Goal: Task Accomplishment & Management: Use online tool/utility

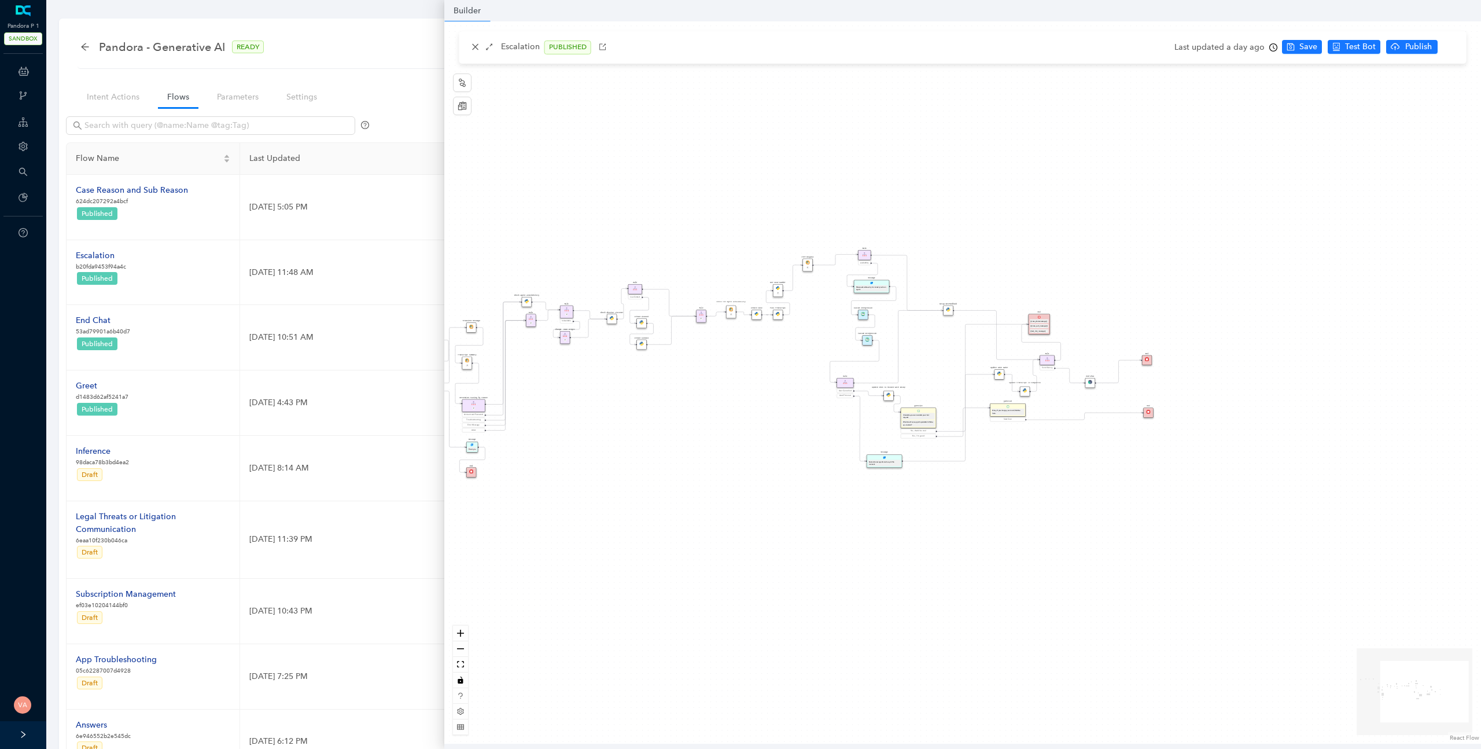
click at [783, 350] on div "Data Table Start P Rule P IsAvailable Rule newContact Get Contact details First…" at bounding box center [962, 382] width 1037 height 722
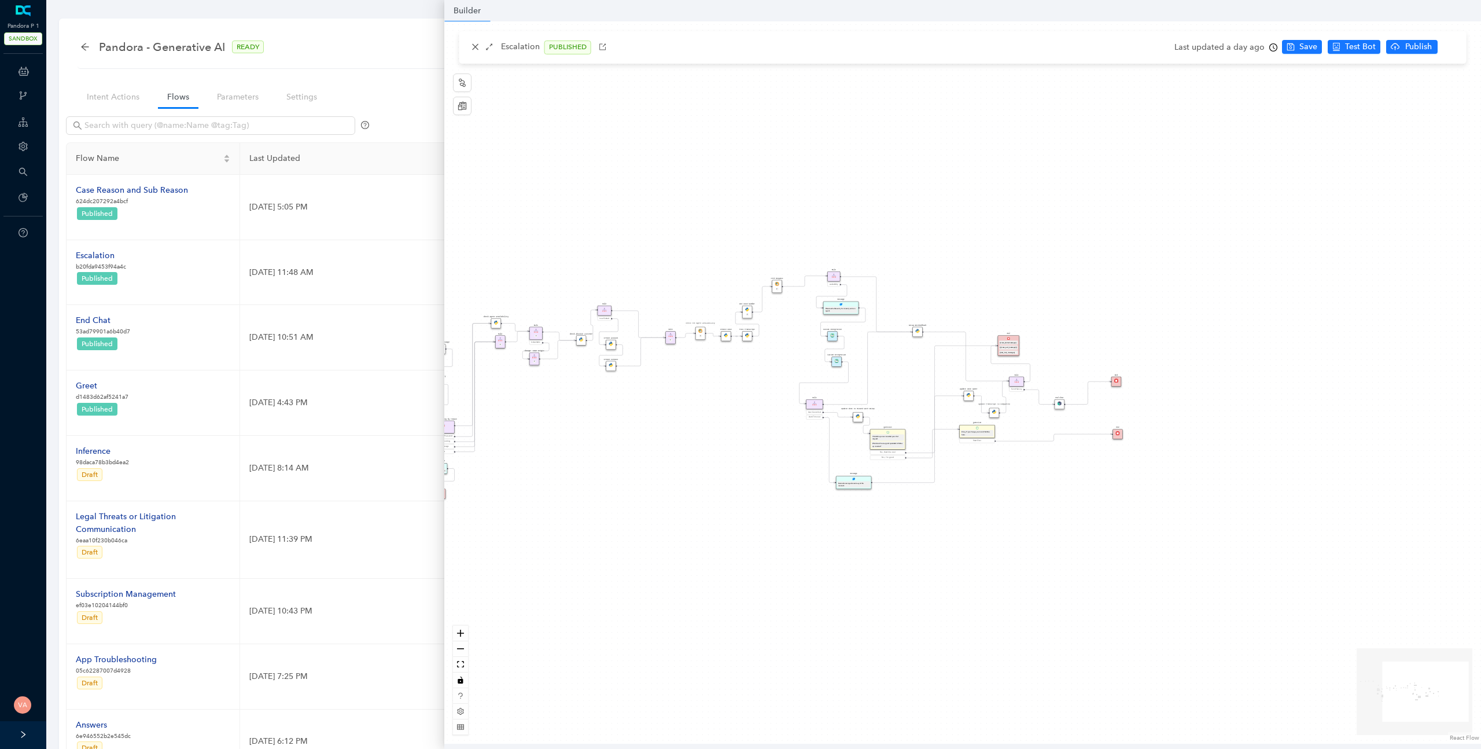
drag, startPoint x: 826, startPoint y: 338, endPoint x: 734, endPoint y: 388, distance: 104.6
click at [734, 388] on div "Data Table Start P Rule P IsAvailable Rule newContact Get Contact details First…" at bounding box center [962, 382] width 1037 height 722
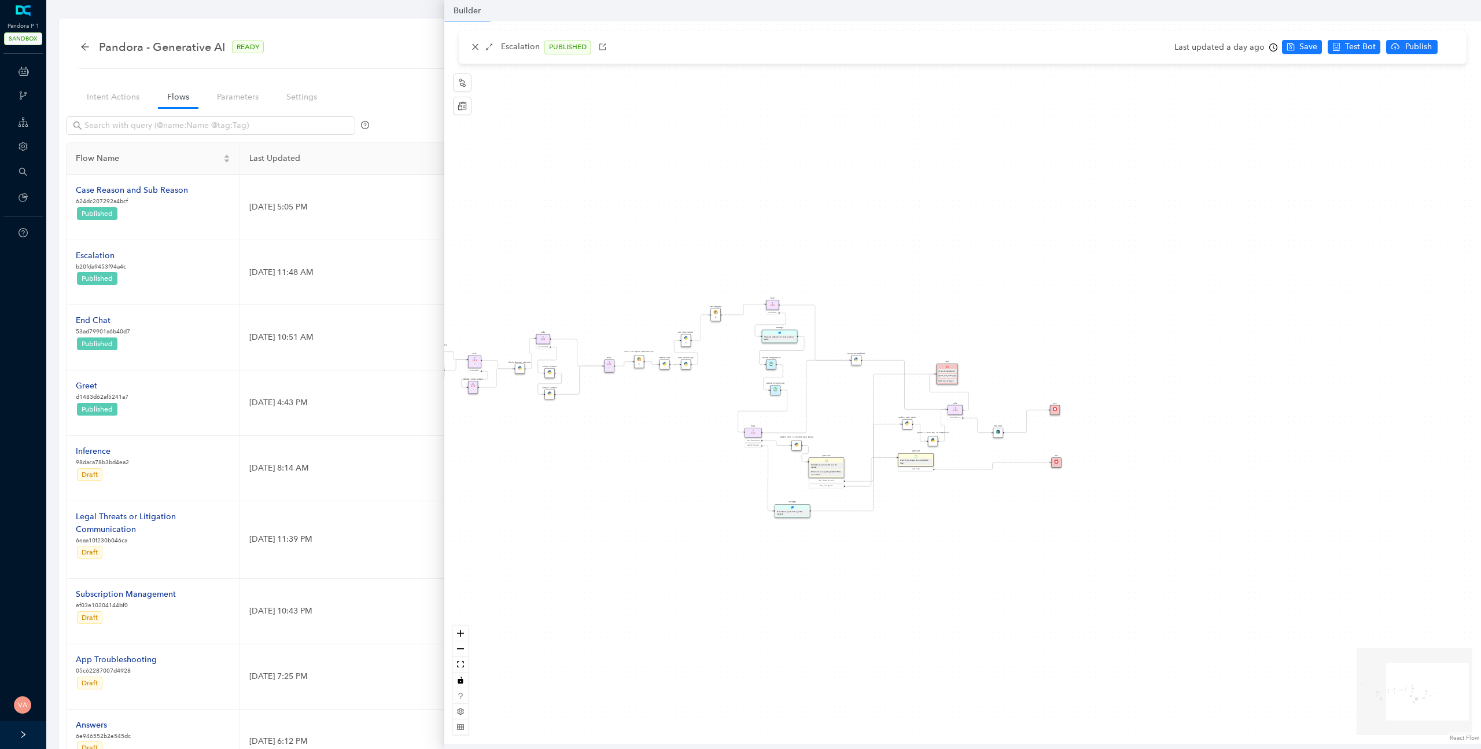
click at [726, 383] on div "Data Table Start P Rule P IsAvailable Rule newContact Get Contact details First…" at bounding box center [962, 382] width 1037 height 722
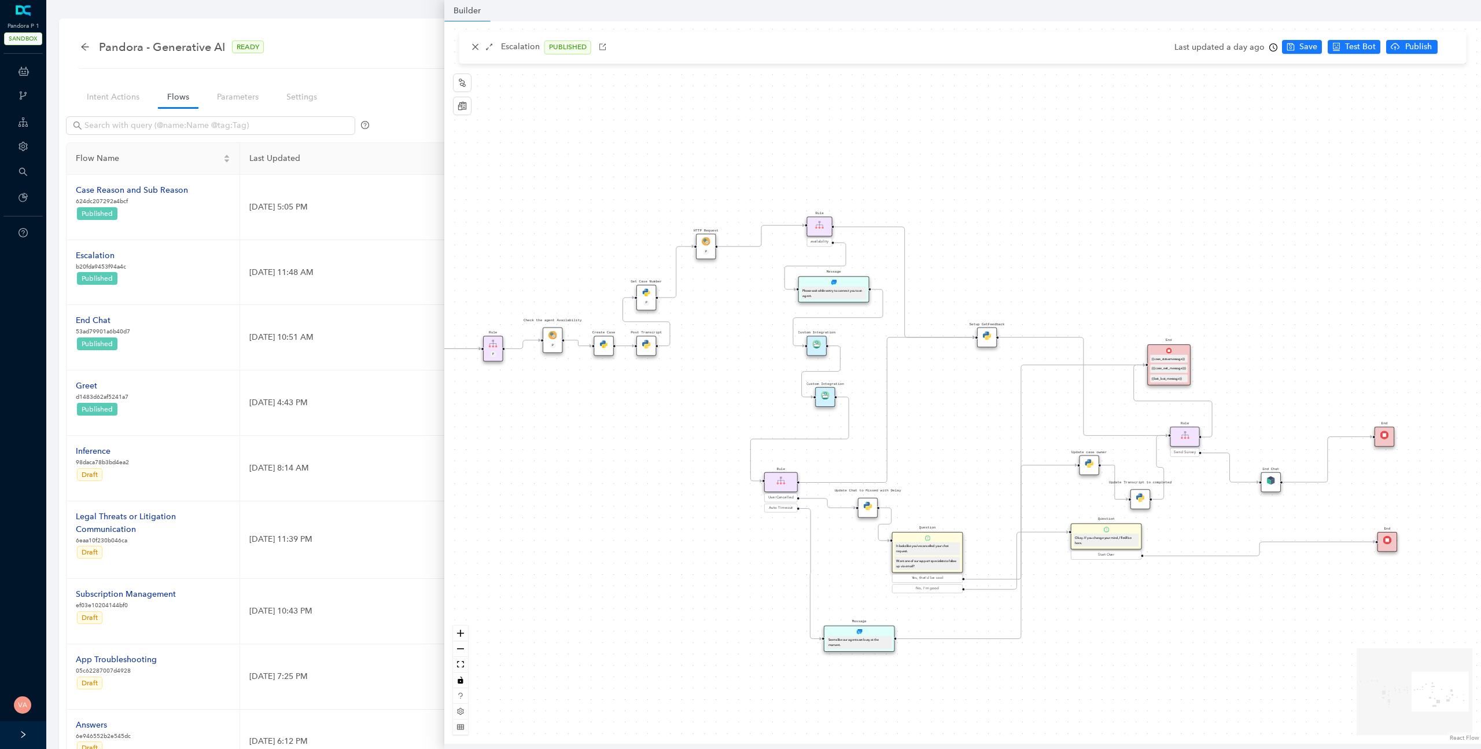
click at [741, 379] on div "Data Table Start P Rule P IsAvailable Rule newContact Get Contact details First…" at bounding box center [962, 382] width 1037 height 722
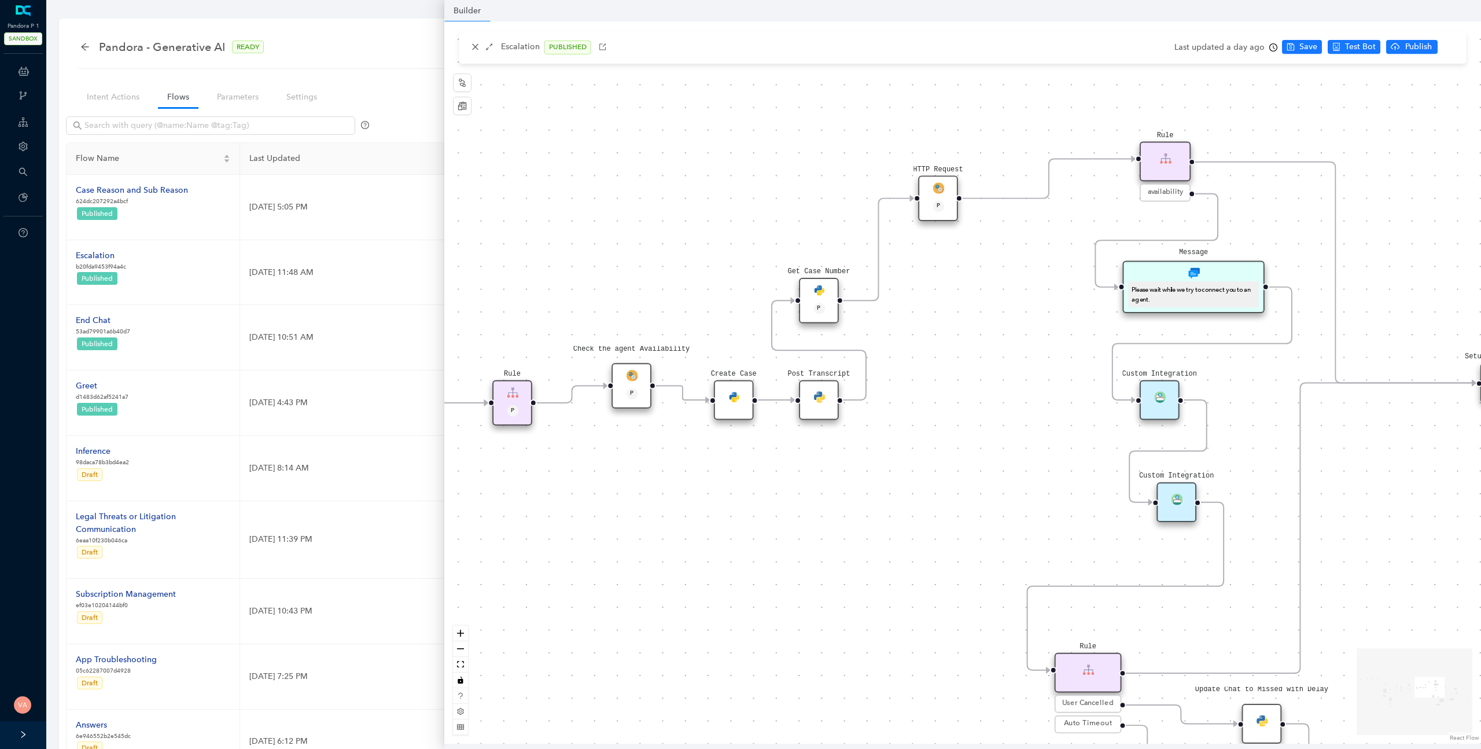
drag, startPoint x: 1131, startPoint y: 418, endPoint x: 1398, endPoint y: 506, distance: 281.2
click at [1398, 506] on div "Data Table Start P Rule P IsAvailable Rule newContact Get Contact details First…" at bounding box center [962, 382] width 1037 height 722
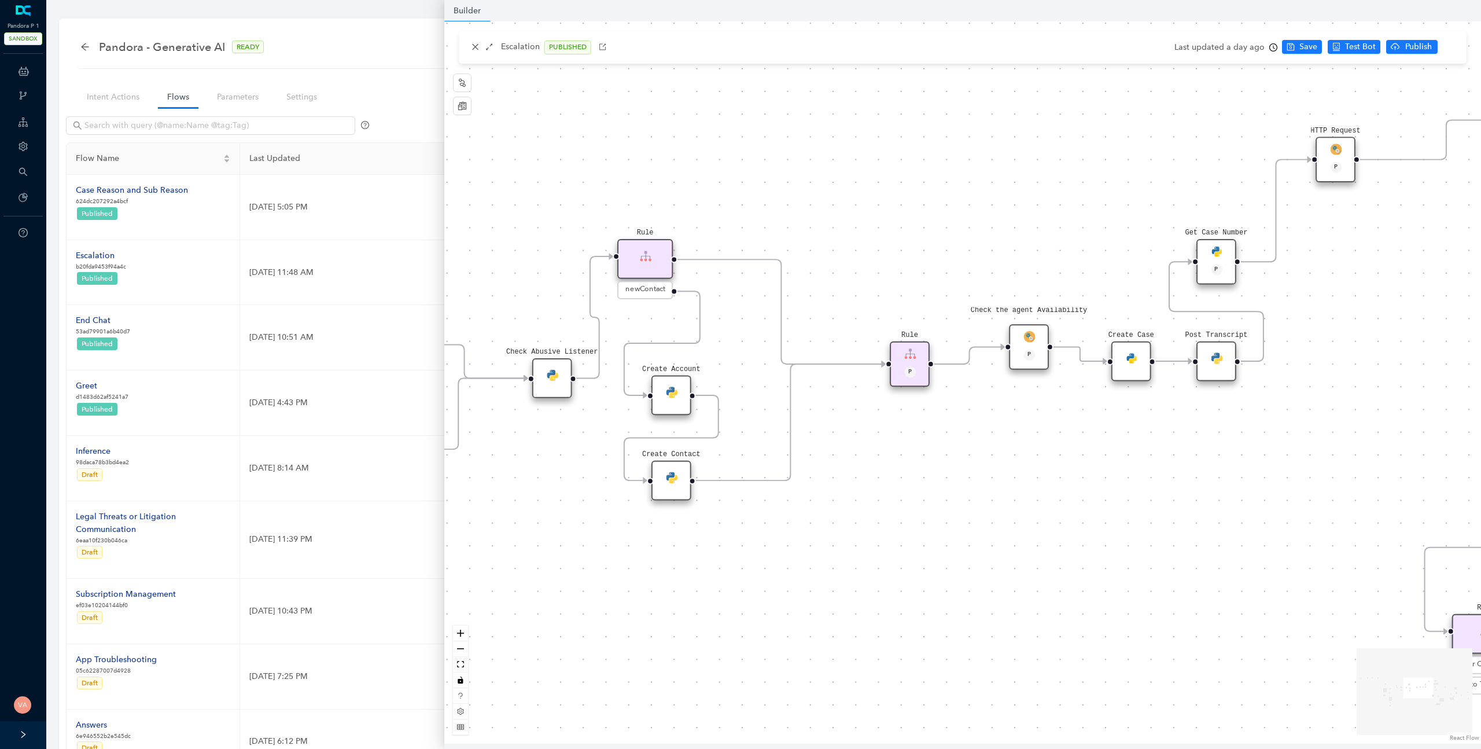
drag, startPoint x: 820, startPoint y: 503, endPoint x: 1217, endPoint y: 464, distance: 399.4
click at [1217, 464] on div "Data Table Start P Rule P IsAvailable Rule newContact Get Contact details First…" at bounding box center [962, 382] width 1037 height 722
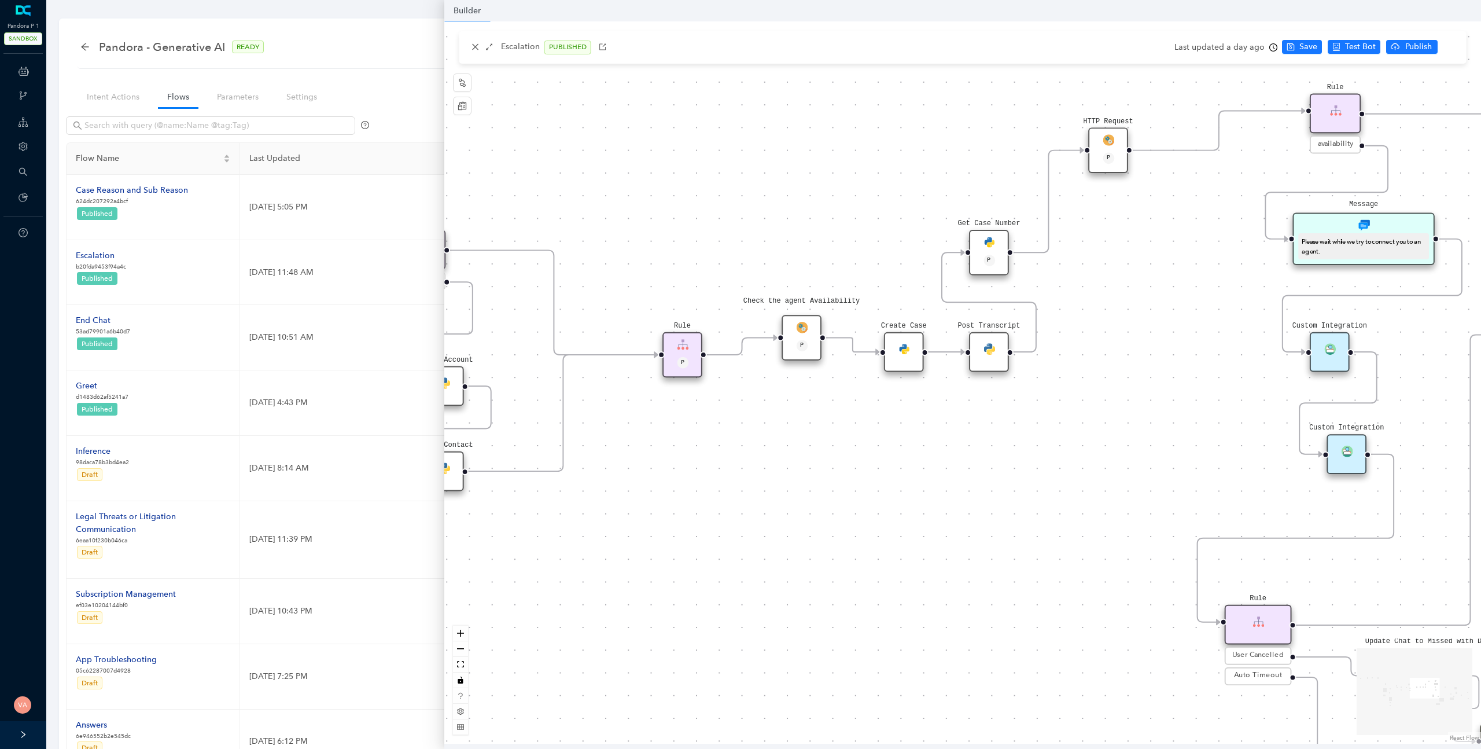
drag, startPoint x: 866, startPoint y: 533, endPoint x: 638, endPoint y: 524, distance: 227.6
click at [638, 524] on div "Data Table Start P Rule P IsAvailable Rule newContact Get Contact details First…" at bounding box center [962, 382] width 1037 height 722
click at [908, 347] on img at bounding box center [904, 349] width 12 height 12
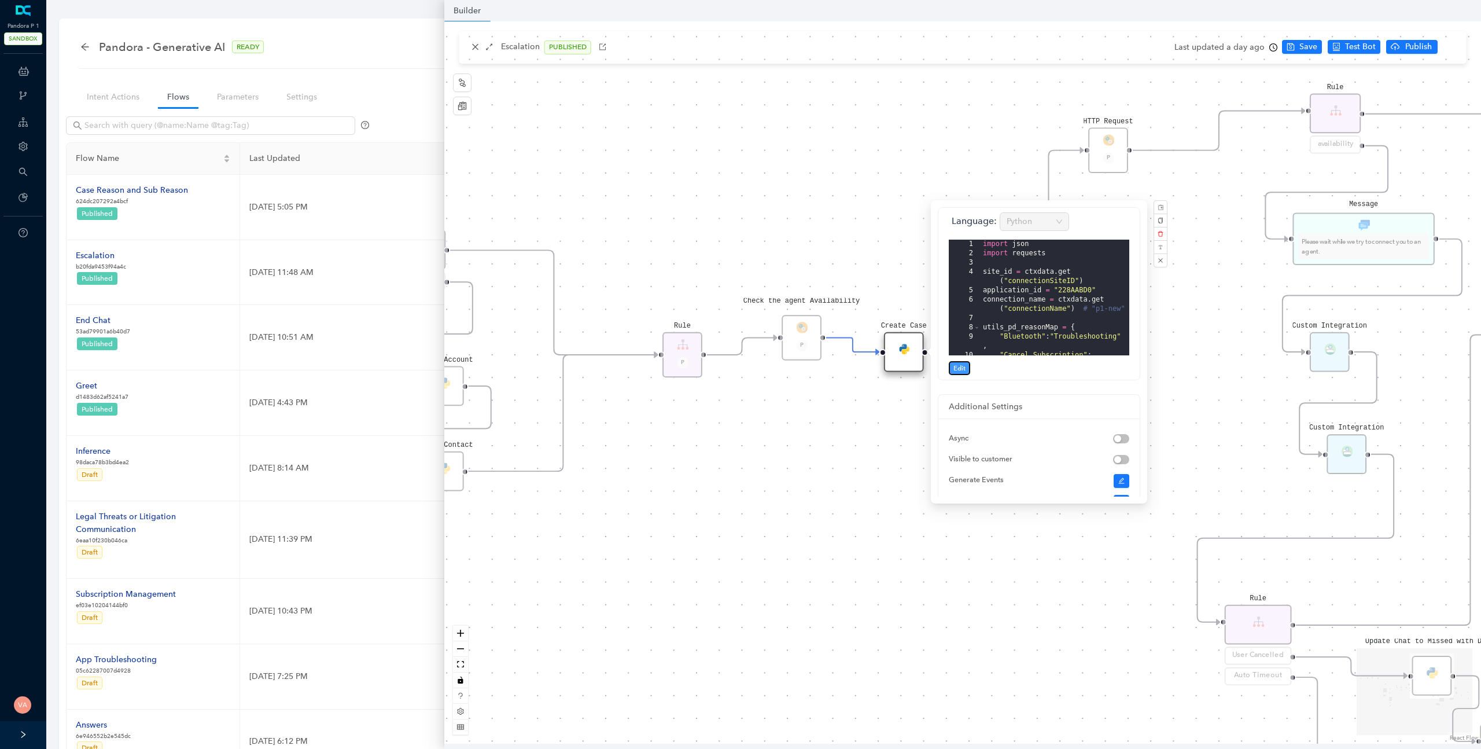
click at [964, 365] on span "Edit" at bounding box center [959, 368] width 12 height 10
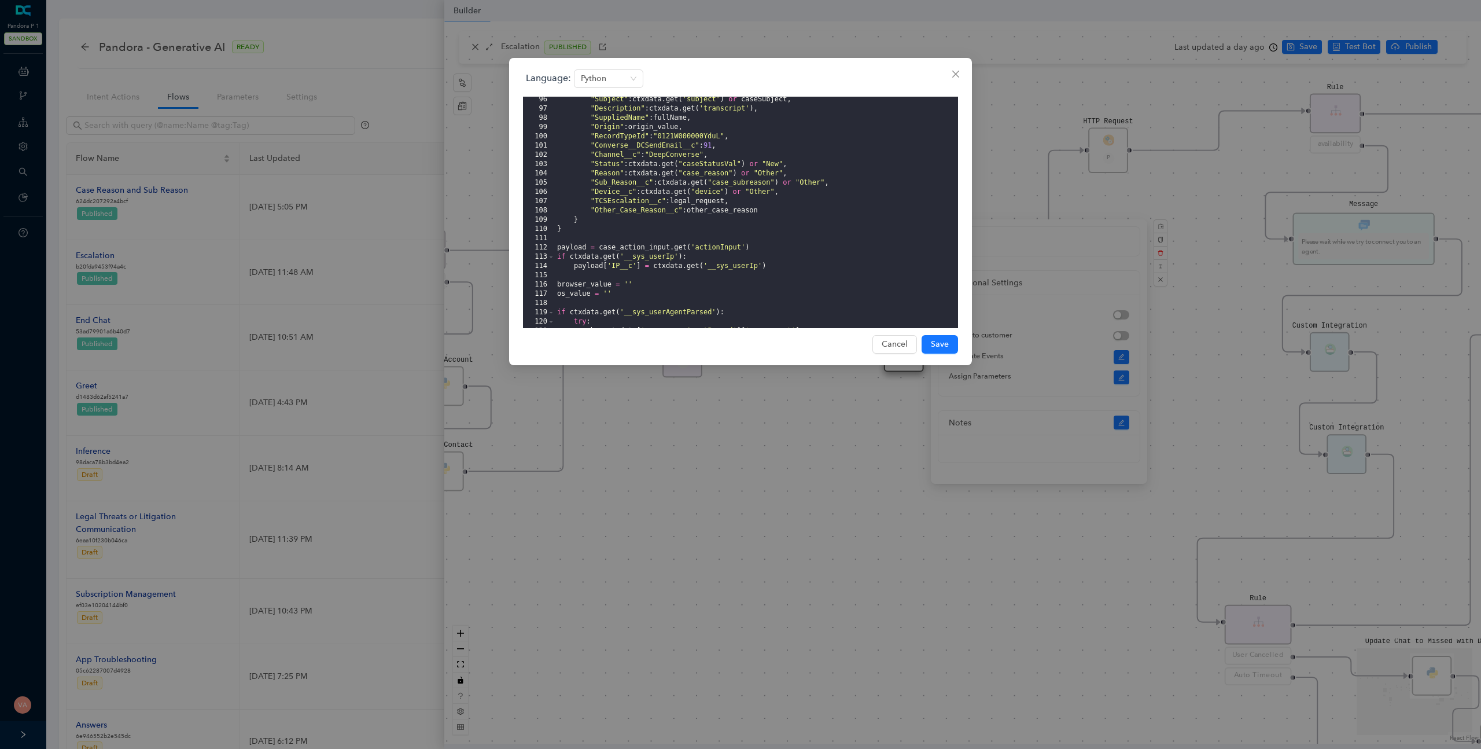
scroll to position [960, 0]
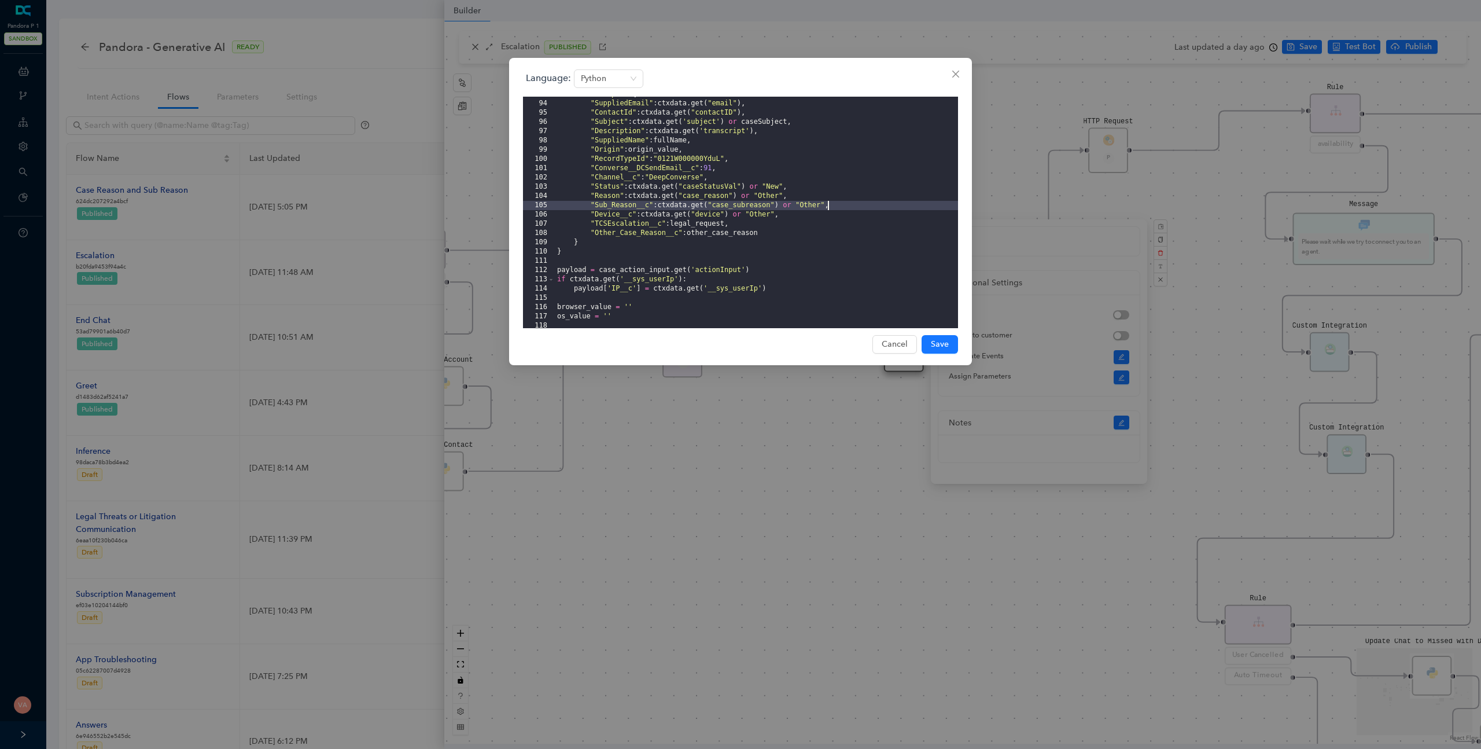
drag, startPoint x: 784, startPoint y: 207, endPoint x: 828, endPoint y: 204, distance: 44.1
click at [828, 204] on div ""actionInput" : { "SuppliedEmail" : ctxdata . get ( "email" ) , "ContactId" : c…" at bounding box center [756, 215] width 403 height 250
drag, startPoint x: 743, startPoint y: 197, endPoint x: 785, endPoint y: 193, distance: 42.5
click at [785, 193] on div ""actionInput" : { "SuppliedEmail" : ctxdata . get ( "email" ) , "ContactId" : c…" at bounding box center [756, 215] width 403 height 250
click at [611, 194] on div ""actionInput" : { "SuppliedEmail" : ctxdata . get ( "email" ) , "ContactId" : c…" at bounding box center [756, 215] width 403 height 250
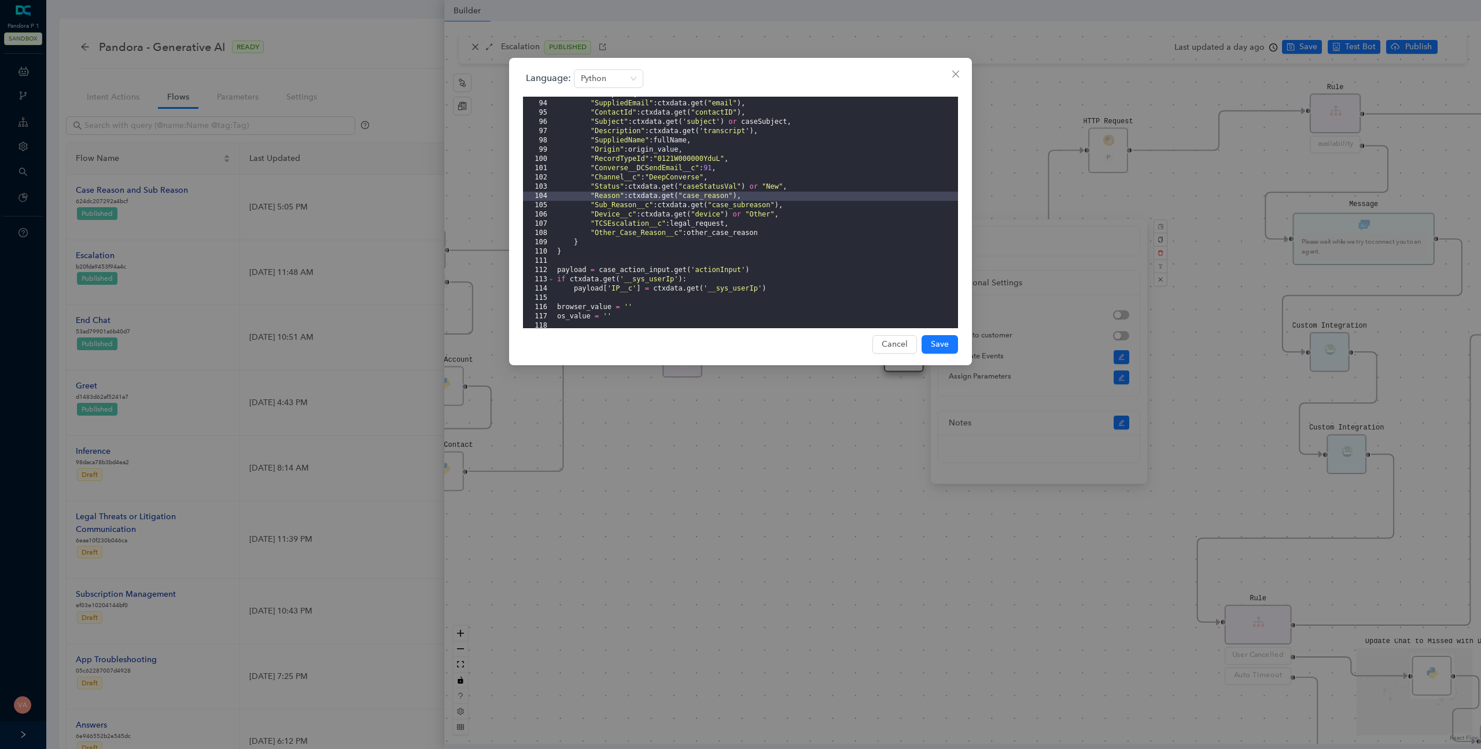
click at [613, 200] on div ""actionInput" : { "SuppliedEmail" : ctxdata . get ( "email" ) , "ContactId" : c…" at bounding box center [756, 215] width 403 height 250
click at [941, 350] on span "Save" at bounding box center [940, 344] width 18 height 13
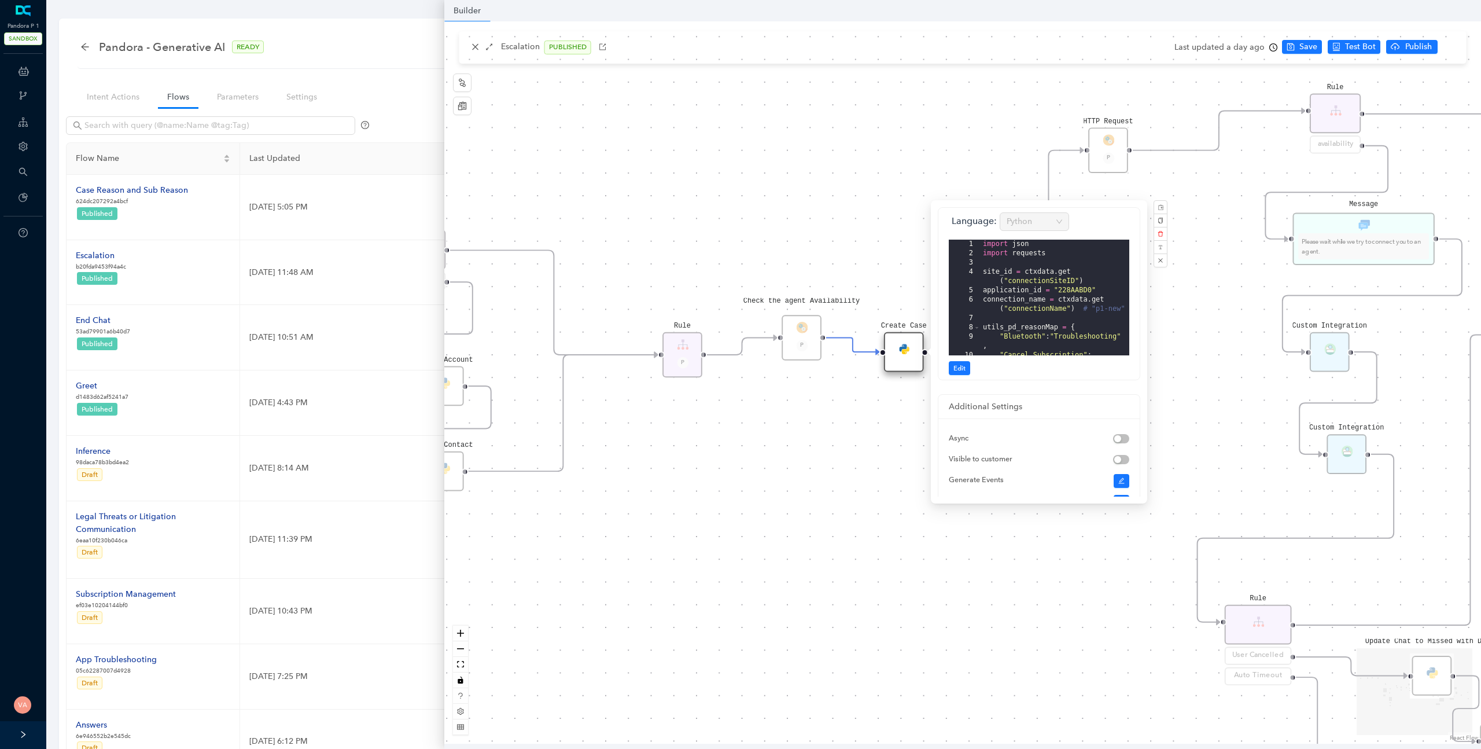
click at [1305, 50] on div "Data Table Start P Rule P IsAvailable Rule newContact Get Contact details First…" at bounding box center [962, 382] width 1037 height 722
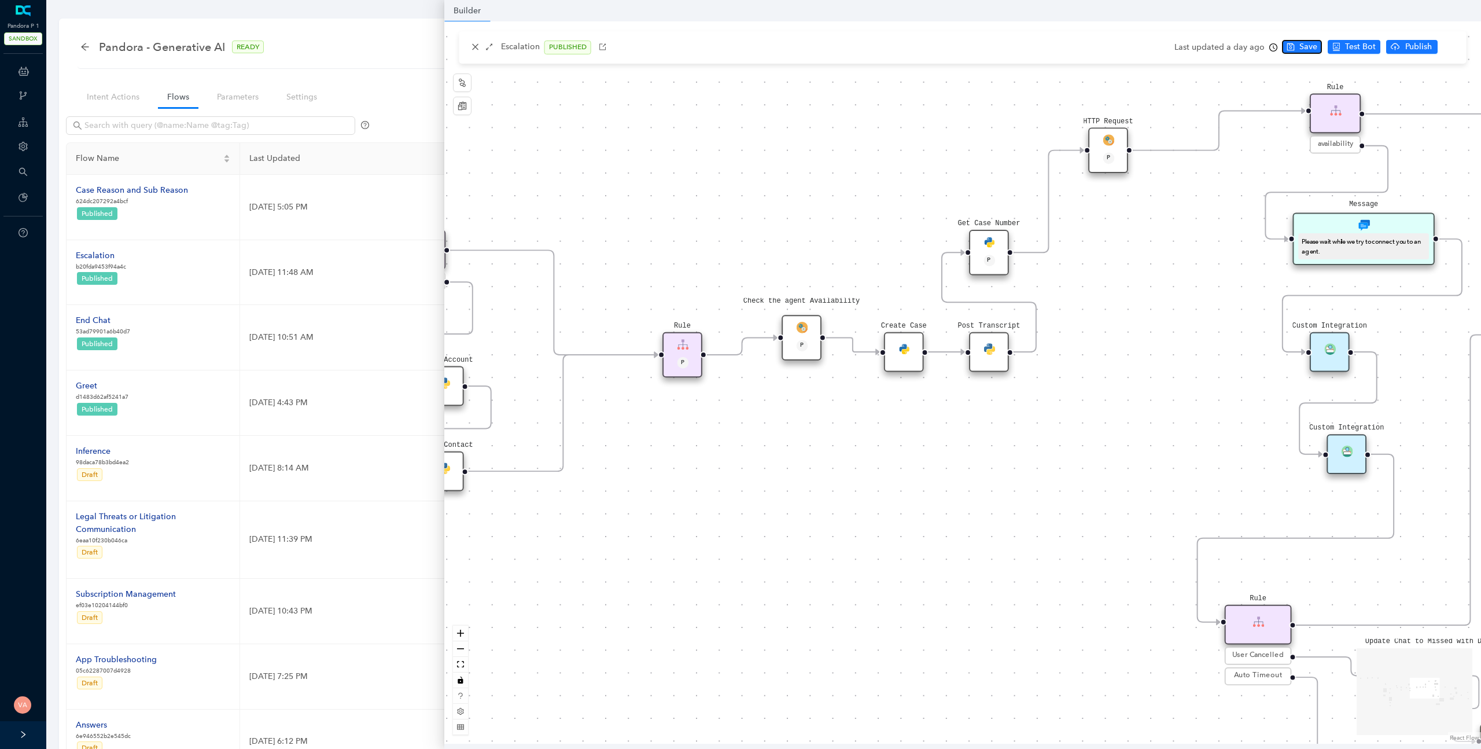
click at [1305, 50] on span "Save" at bounding box center [1308, 46] width 18 height 13
click at [1437, 47] on span "Publish" at bounding box center [1451, 46] width 29 height 13
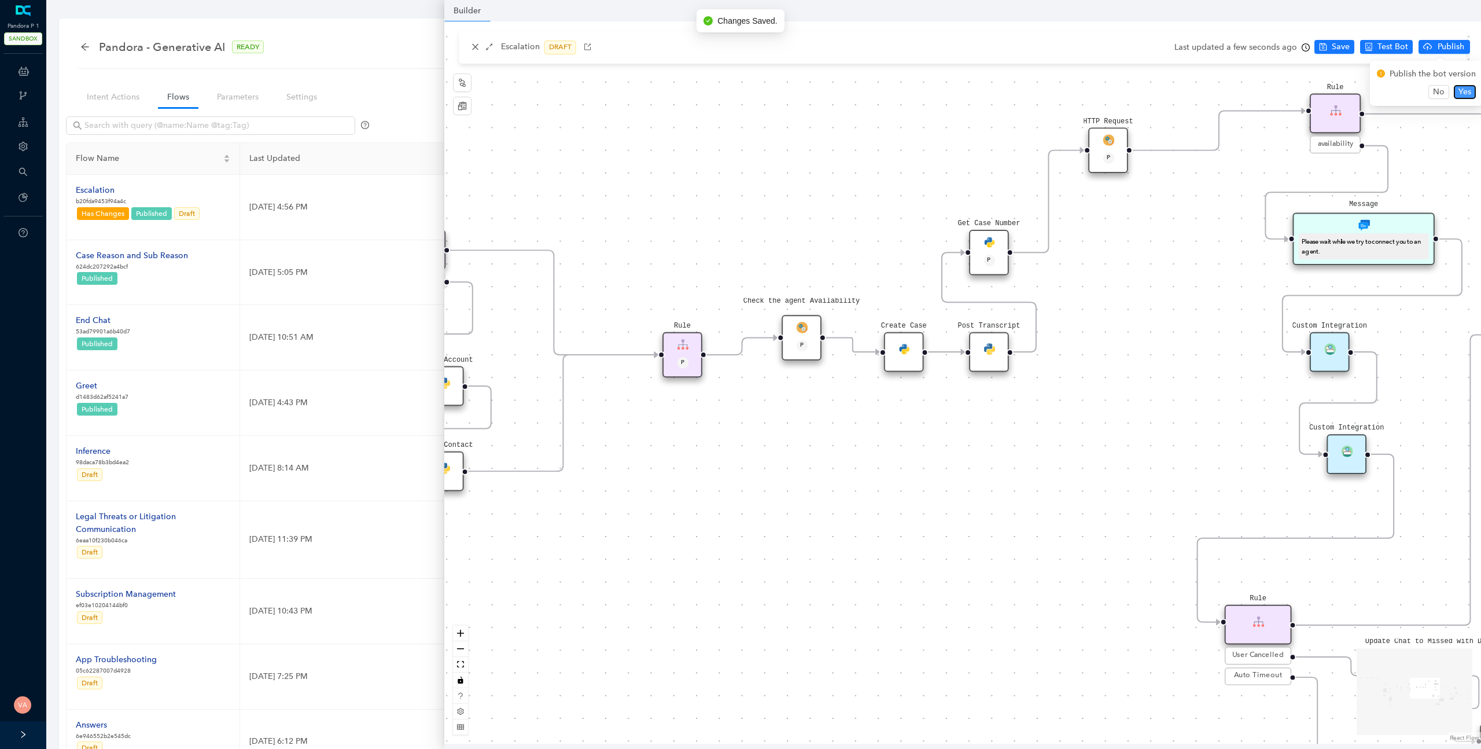
click at [1464, 89] on span "Yes" at bounding box center [1465, 92] width 13 height 13
drag, startPoint x: 858, startPoint y: 174, endPoint x: 793, endPoint y: 175, distance: 64.8
click at [793, 175] on div "Data Table Start P Rule P IsAvailable Rule newContact Get Contact details First…" at bounding box center [962, 382] width 1037 height 722
